Goal: Transaction & Acquisition: Purchase product/service

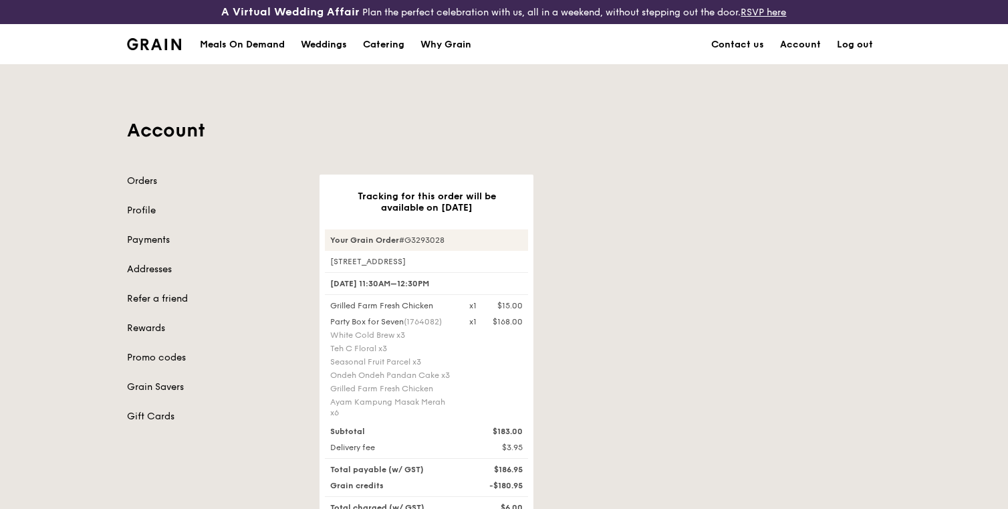
click at [271, 37] on div "Meals On Demand" at bounding box center [242, 45] width 85 height 40
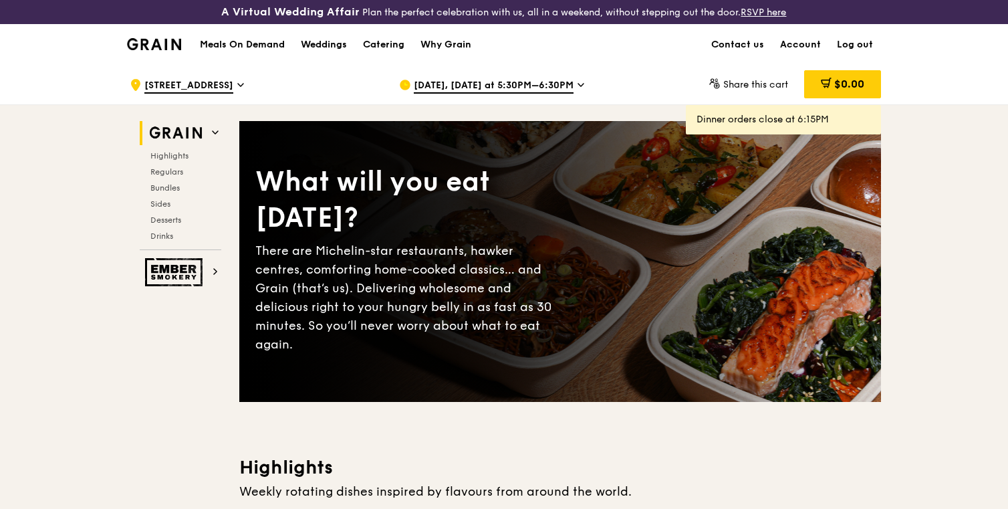
click at [477, 80] on span "[DATE], [DATE] at 5:30PM–6:30PM" at bounding box center [494, 86] width 160 height 15
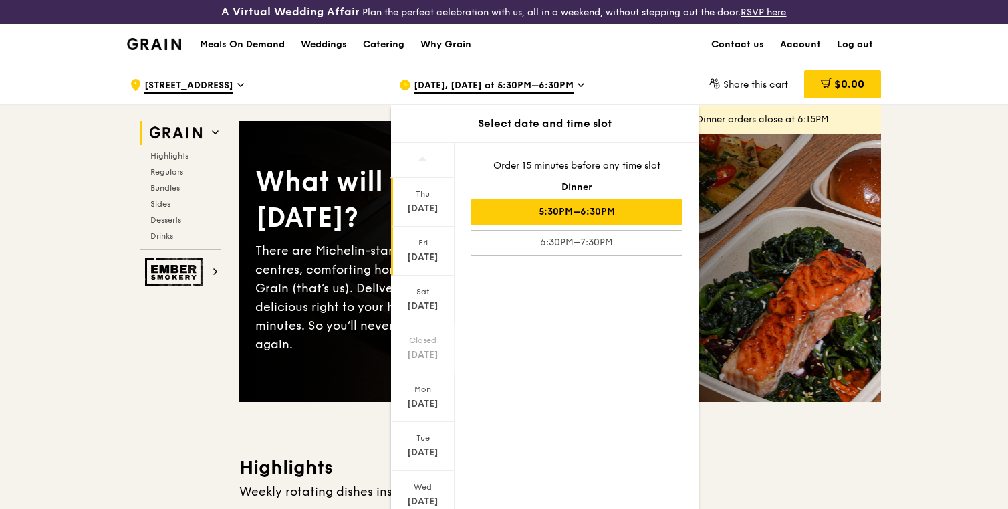
click at [421, 253] on div "[DATE]" at bounding box center [423, 257] width 60 height 13
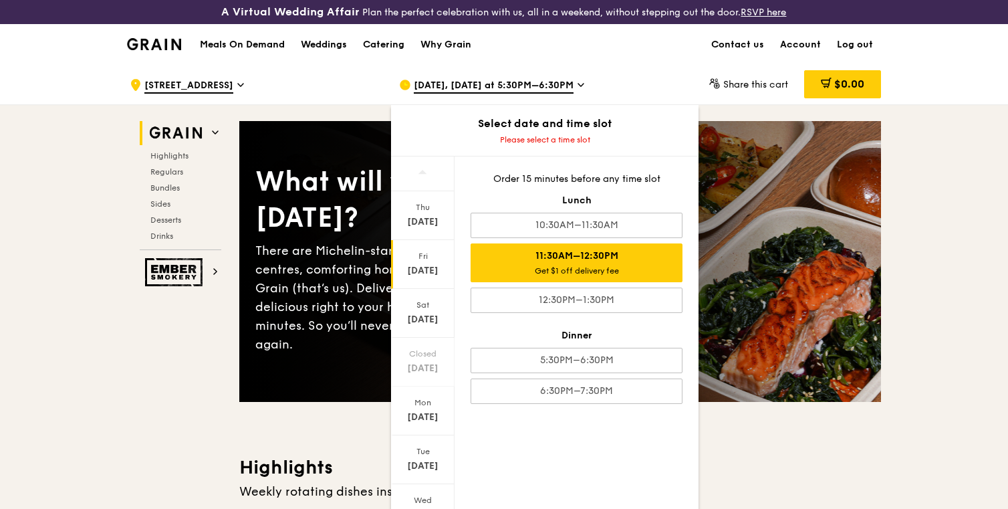
click at [518, 261] on div "11:30AM–12:30PM Get $1 off delivery fee" at bounding box center [577, 262] width 212 height 39
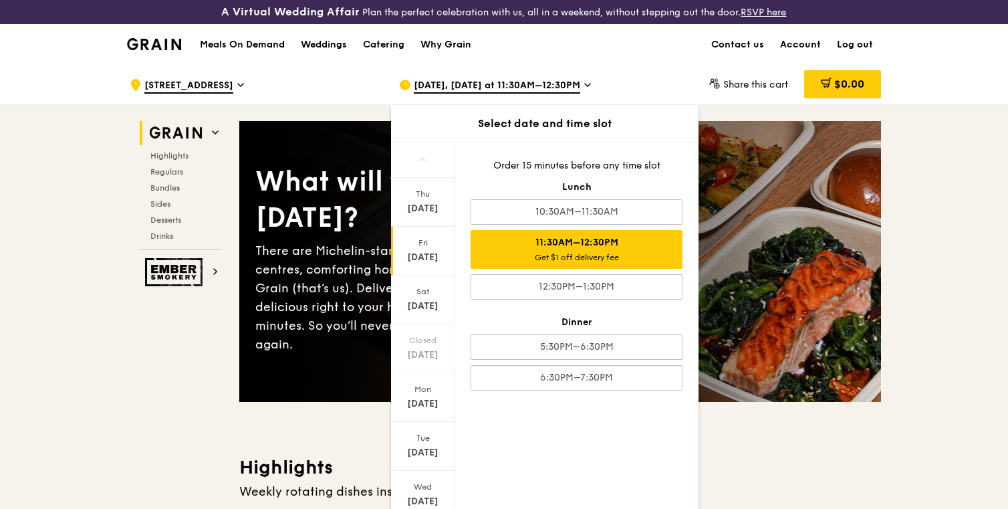
click at [254, 325] on div "What will you eat [DATE]? There are Michelin-star restaurants, hawker centres, …" at bounding box center [560, 261] width 642 height 227
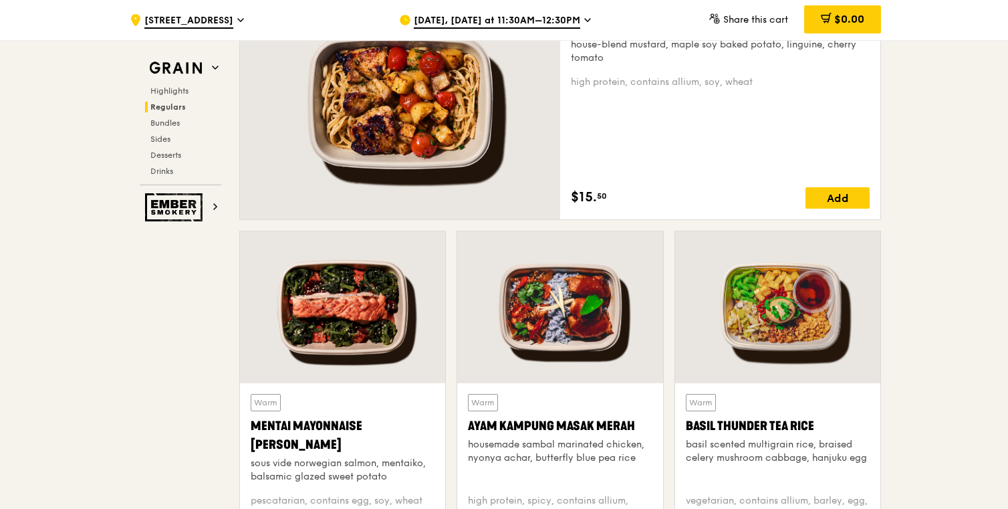
scroll to position [1034, 0]
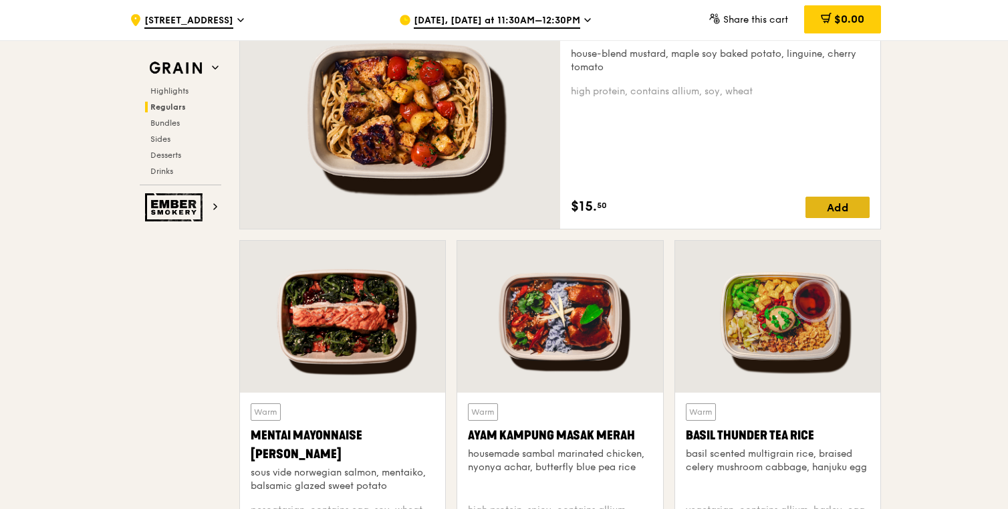
click at [844, 208] on div "Add" at bounding box center [838, 207] width 64 height 21
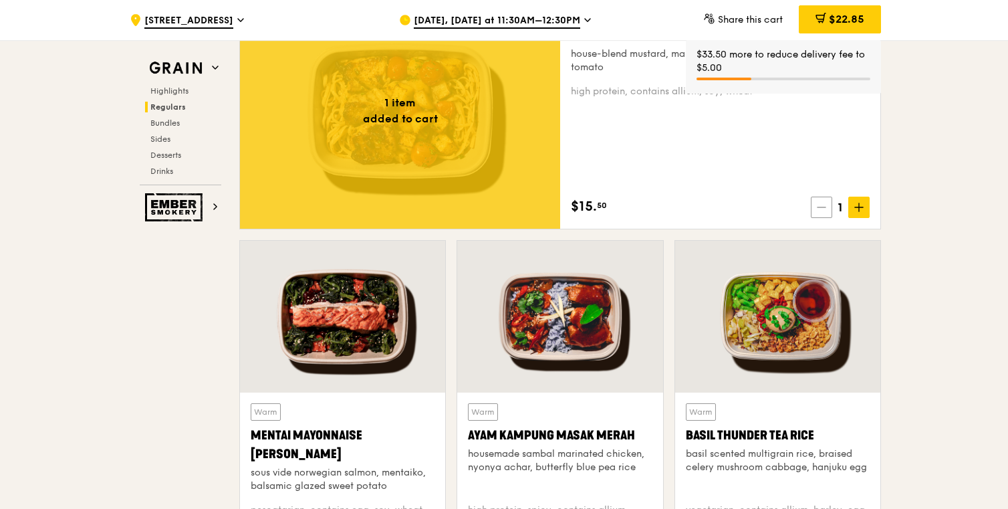
click at [822, 206] on icon at bounding box center [821, 207] width 9 height 9
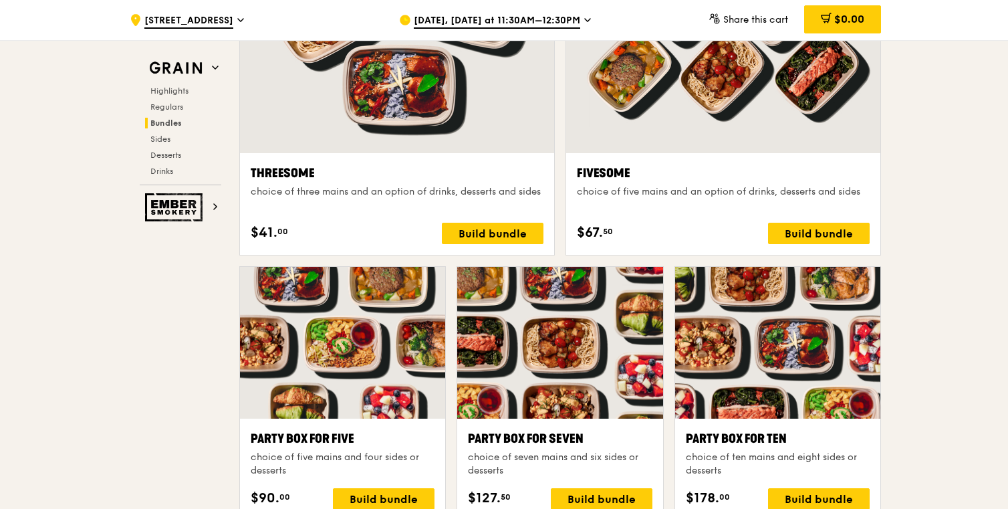
scroll to position [2485, 0]
